Goal: Task Accomplishment & Management: Complete application form

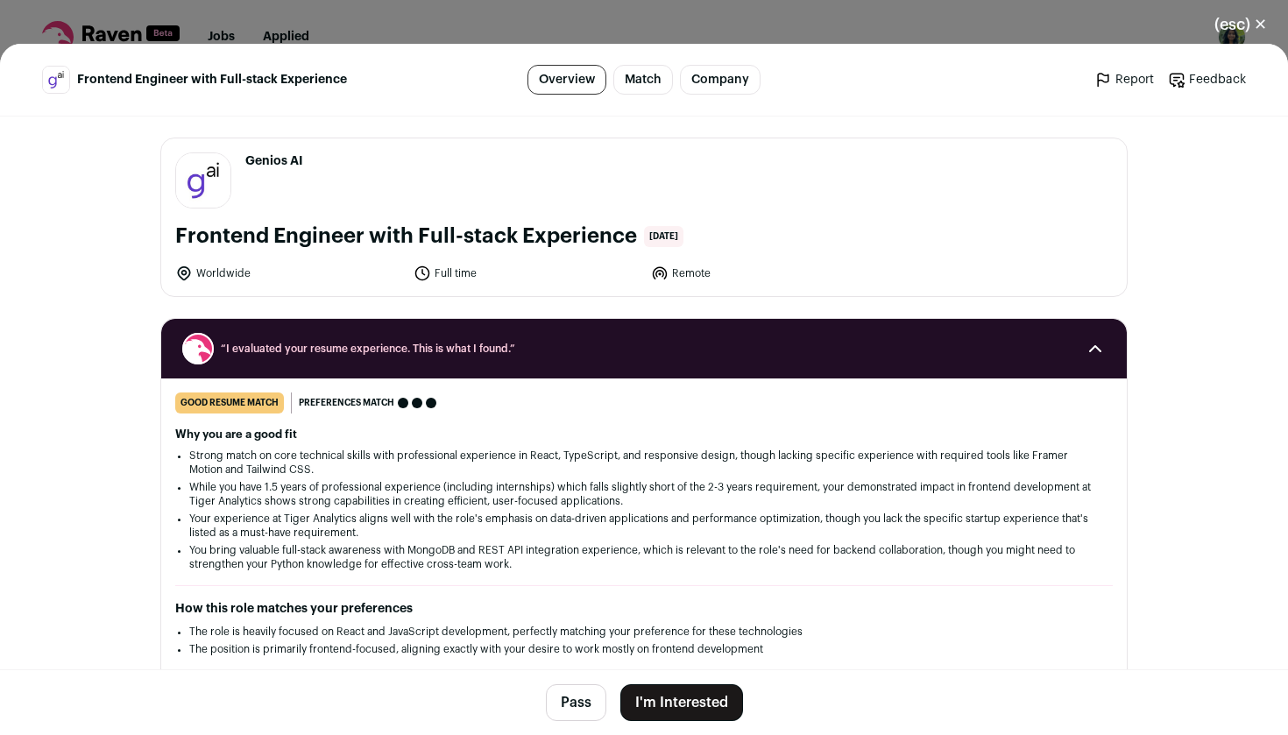
scroll to position [21, 0]
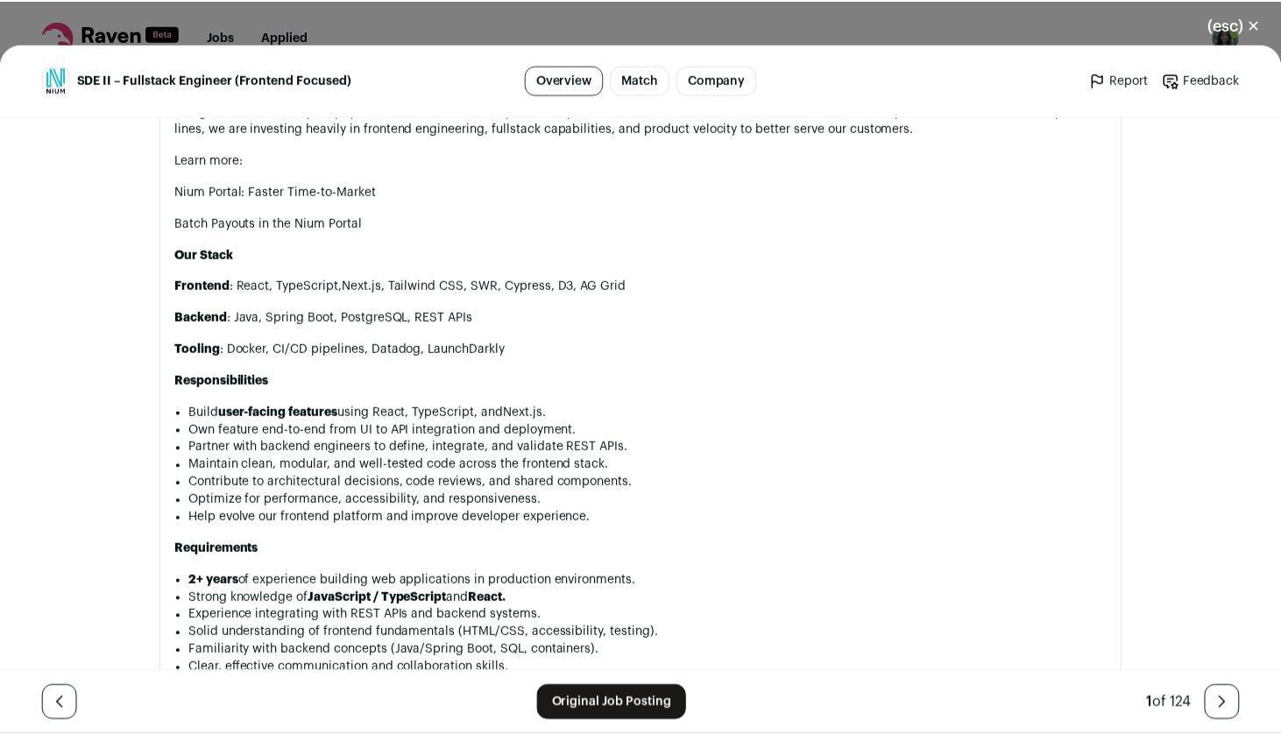
scroll to position [1538, 0]
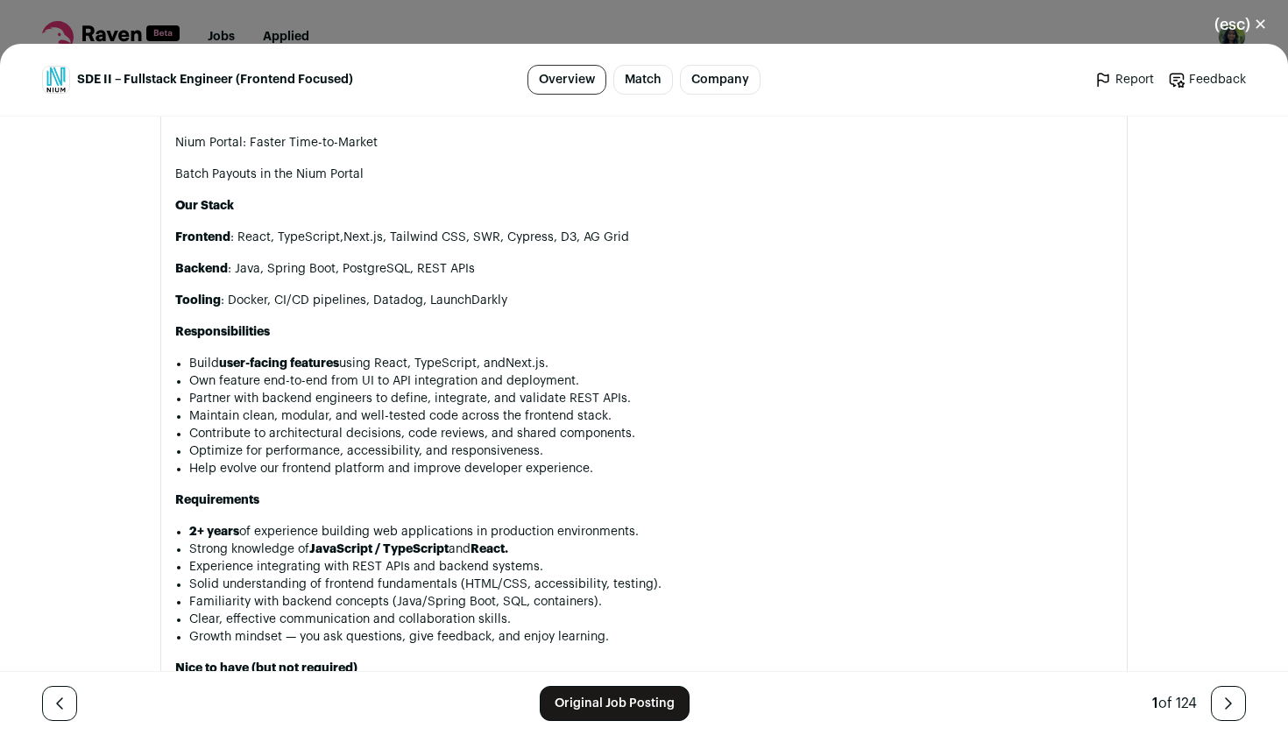
click at [1225, 26] on button "(esc) ✕" at bounding box center [1241, 24] width 95 height 39
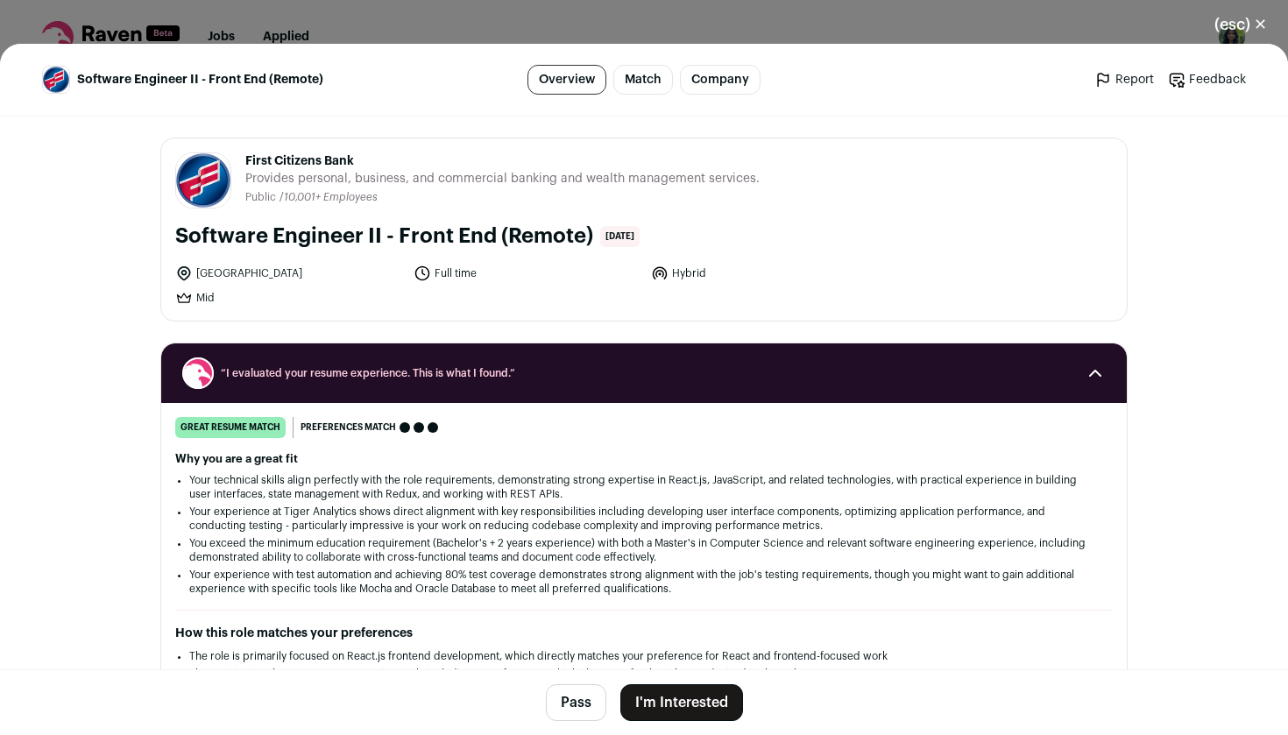
click at [654, 709] on button "I'm Interested" at bounding box center [681, 702] width 123 height 37
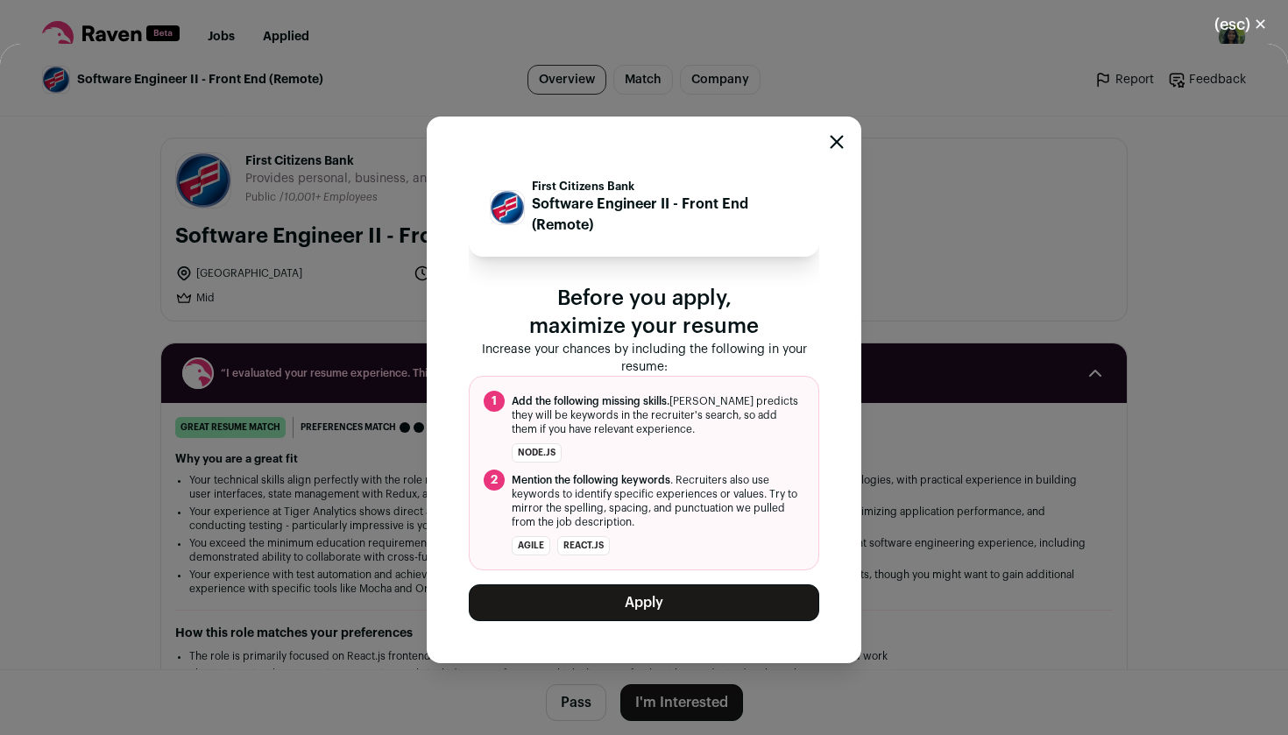
click at [640, 600] on button "Apply" at bounding box center [644, 603] width 351 height 37
